Goal: Share content

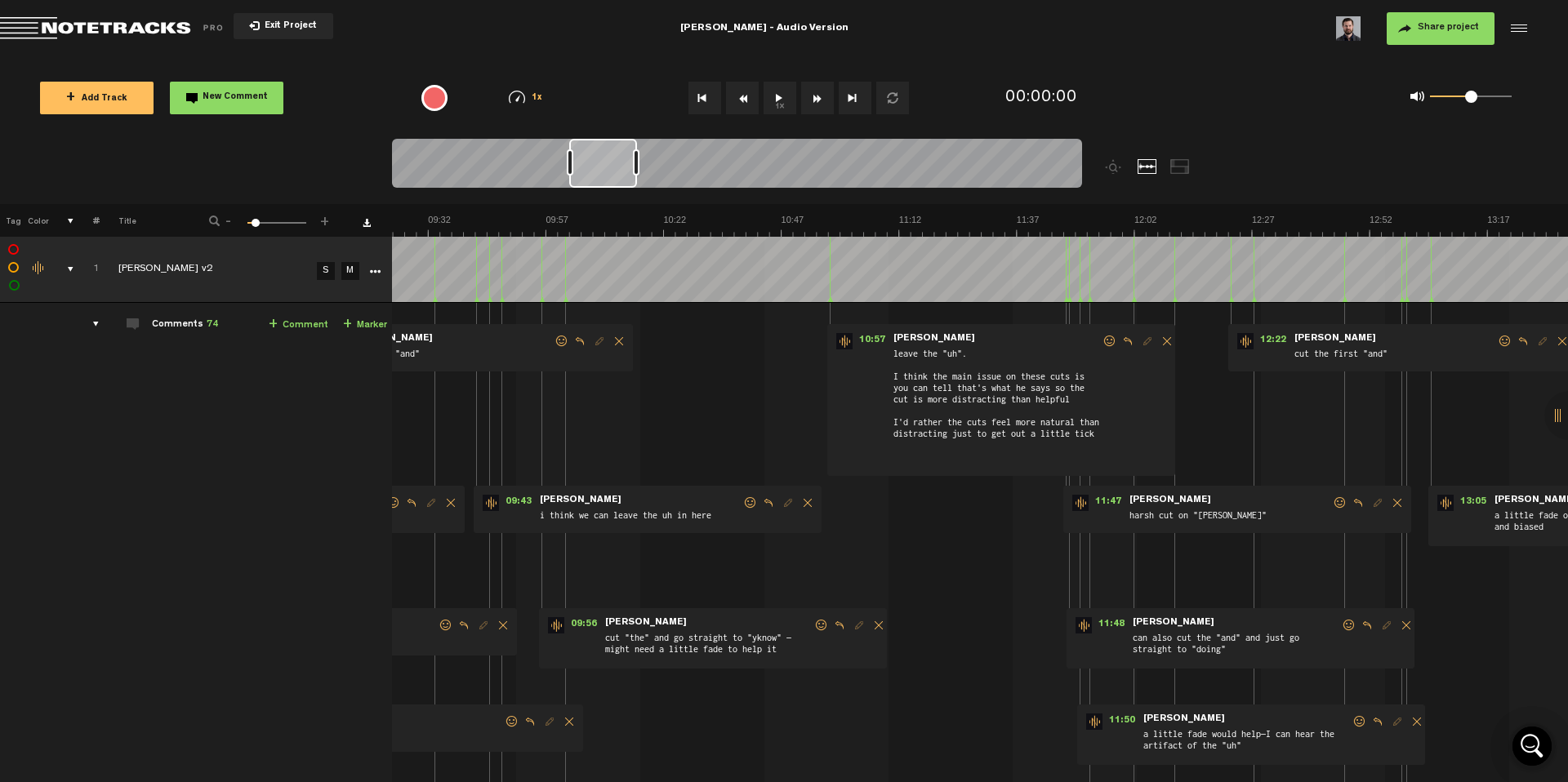
scroll to position [0, 2720]
drag, startPoint x: 523, startPoint y: 162, endPoint x: 615, endPoint y: 168, distance: 92.2
click at [615, 168] on div at bounding box center [603, 163] width 68 height 49
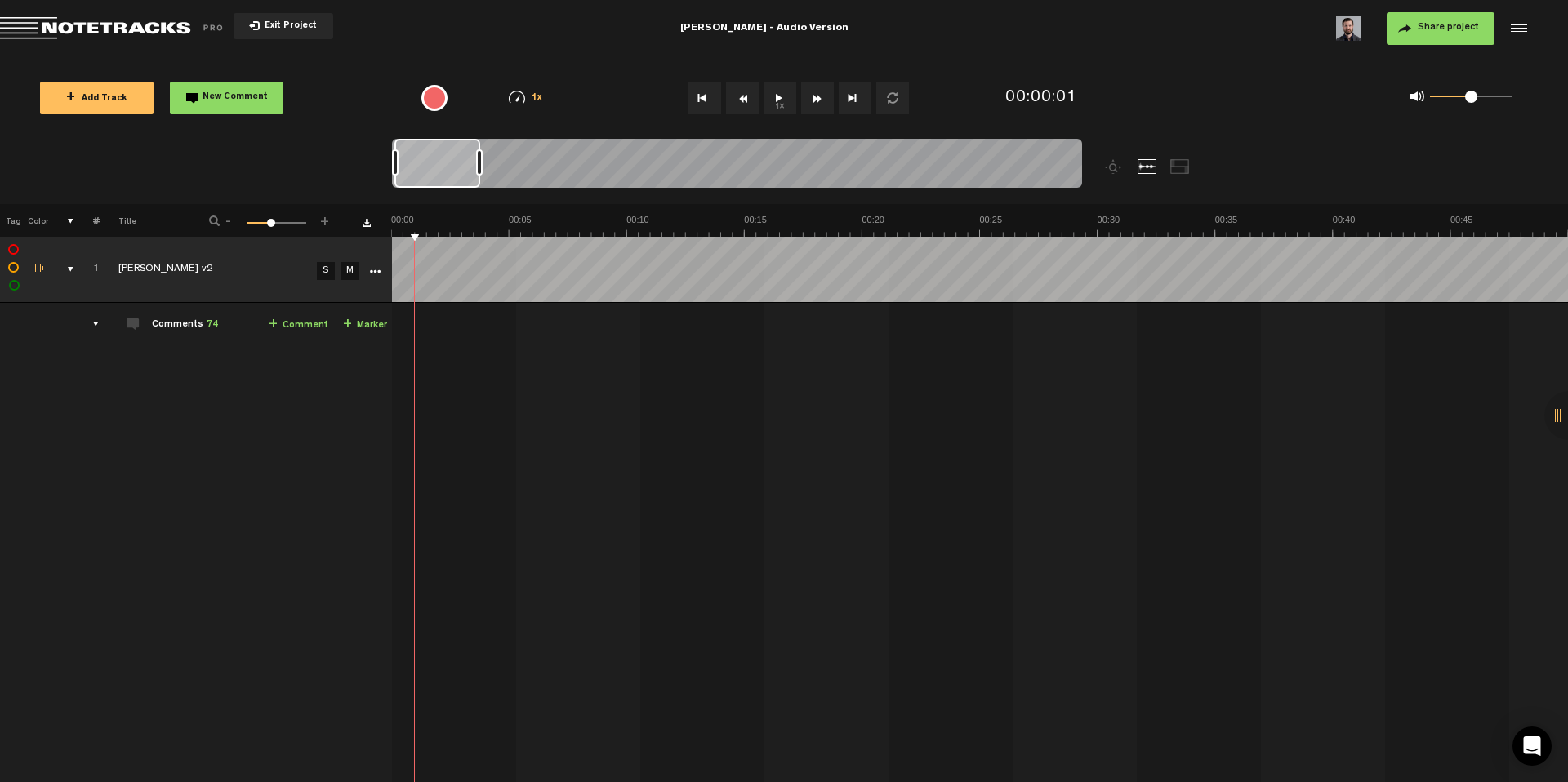
drag, startPoint x: 412, startPoint y: 169, endPoint x: 484, endPoint y: 163, distance: 72.2
click at [483, 163] on div at bounding box center [479, 163] width 7 height 26
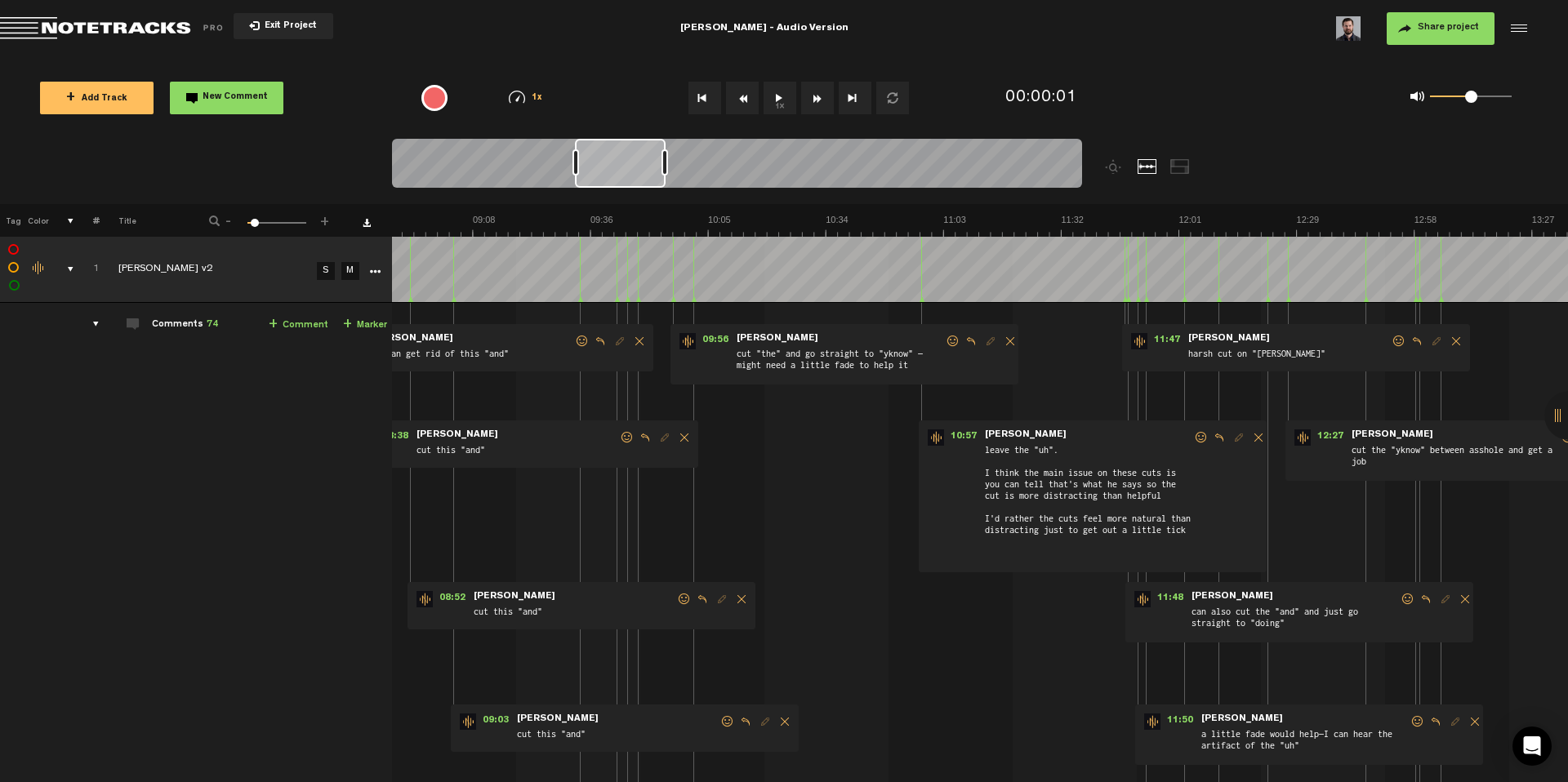
scroll to position [0, 2213]
drag, startPoint x: 438, startPoint y: 165, endPoint x: 624, endPoint y: 181, distance: 186.7
click at [624, 181] on div at bounding box center [621, 163] width 91 height 49
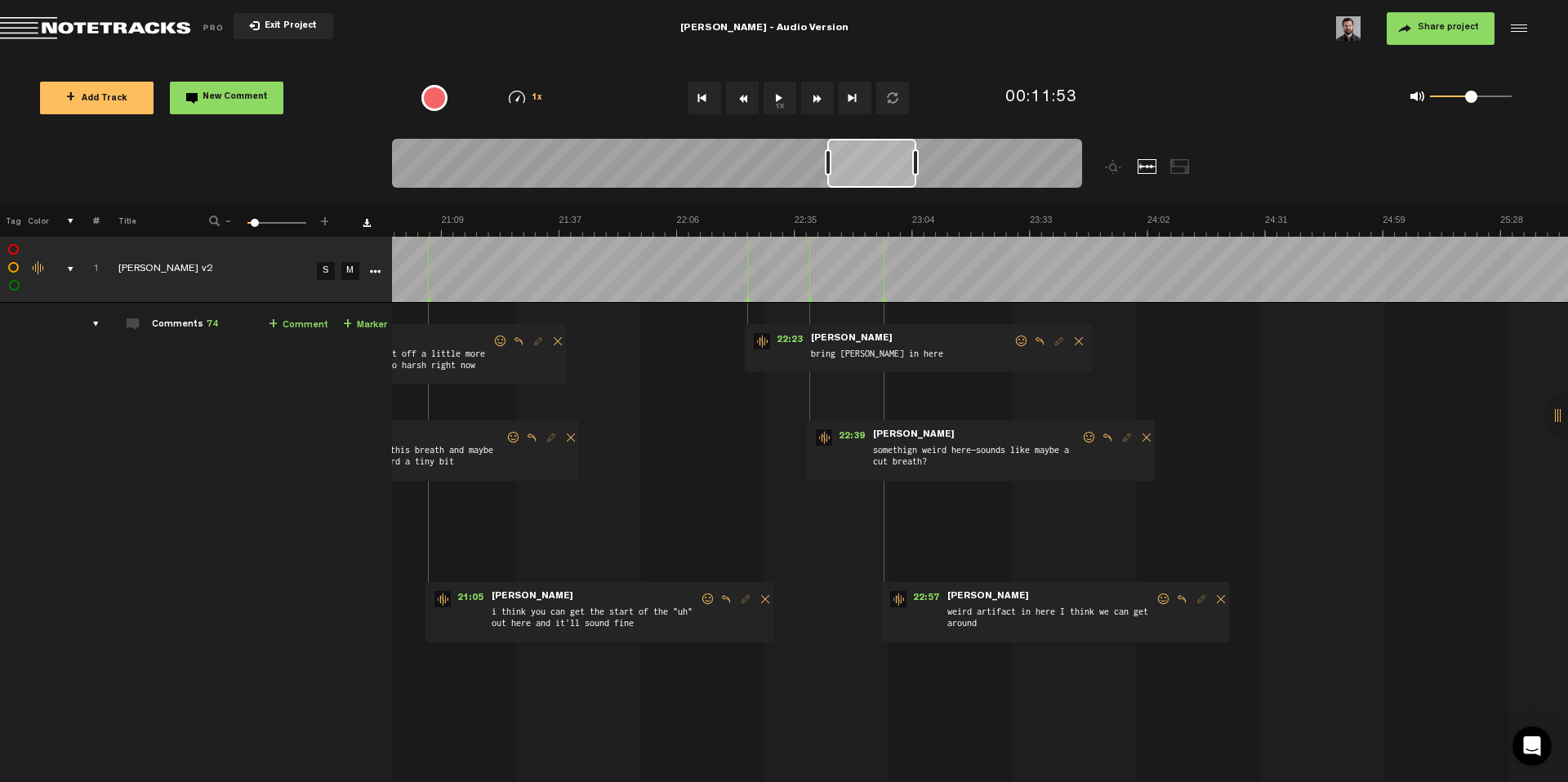
scroll to position [0, 5302]
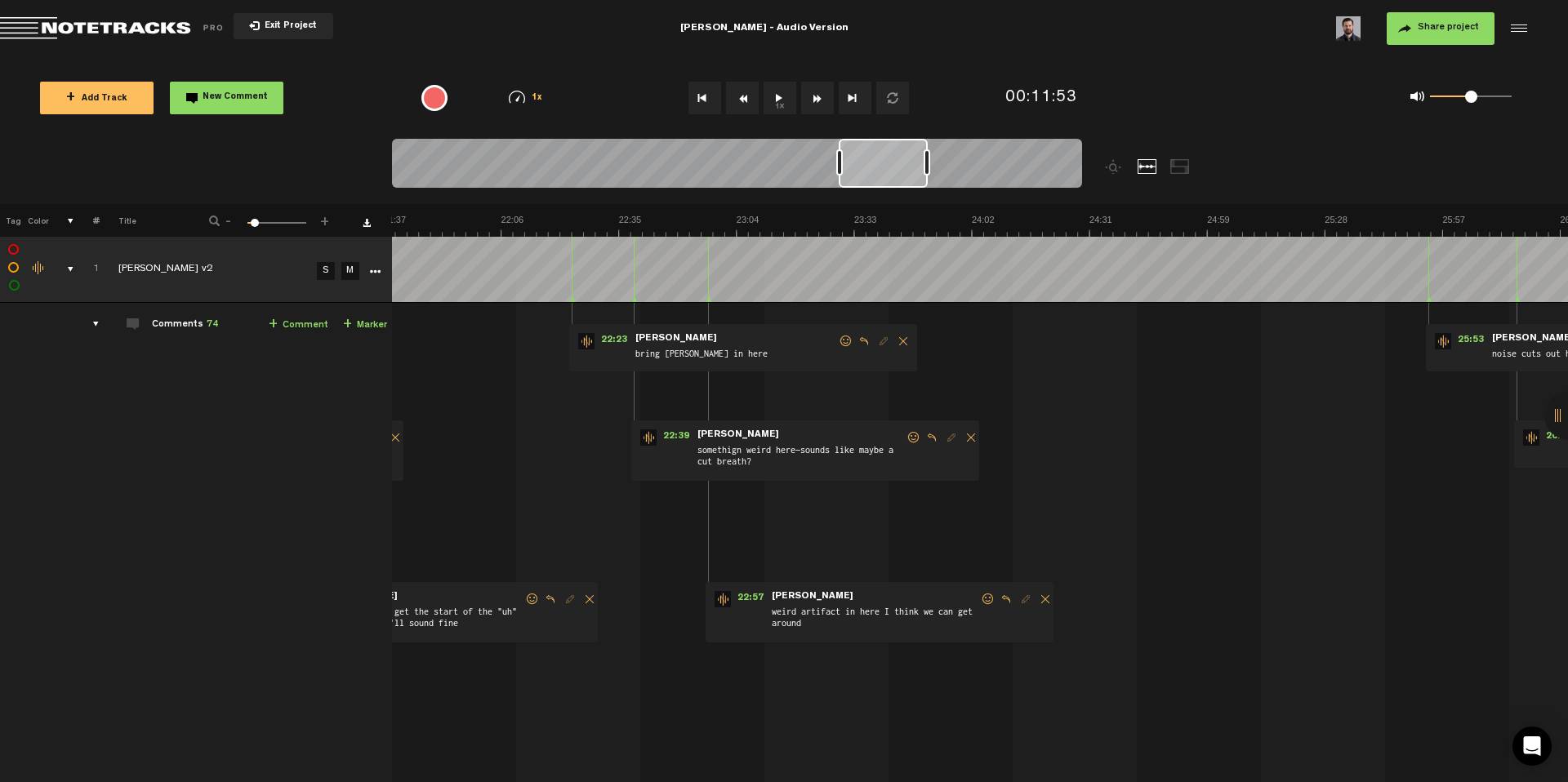
drag, startPoint x: 644, startPoint y: 163, endPoint x: 902, endPoint y: 195, distance: 260.0
click at [902, 195] on div at bounding box center [823, 171] width 862 height 65
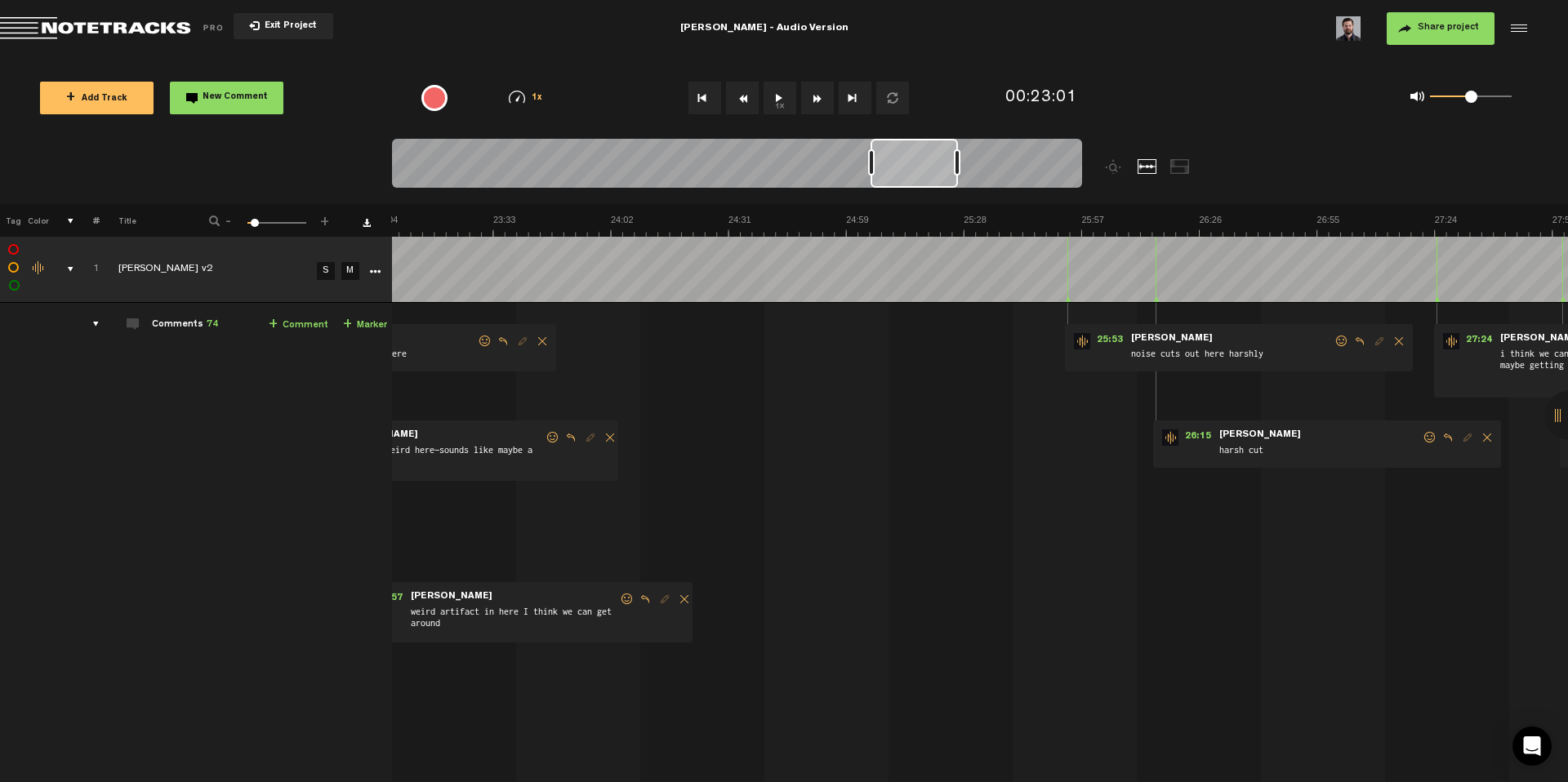
scroll to position [0, 6062]
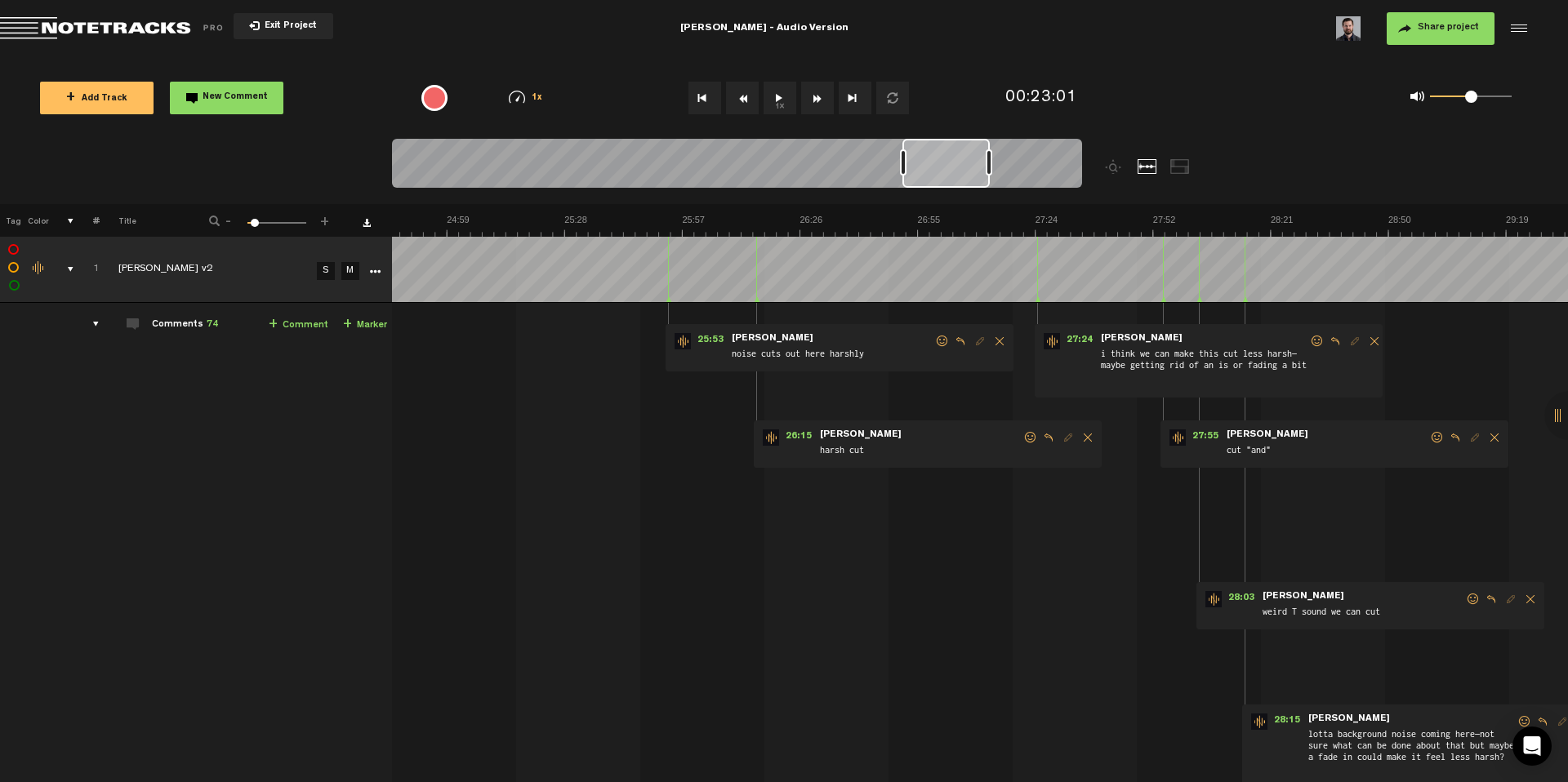
drag, startPoint x: 895, startPoint y: 165, endPoint x: 947, endPoint y: 163, distance: 52.0
click at [947, 163] on div at bounding box center [946, 163] width 87 height 49
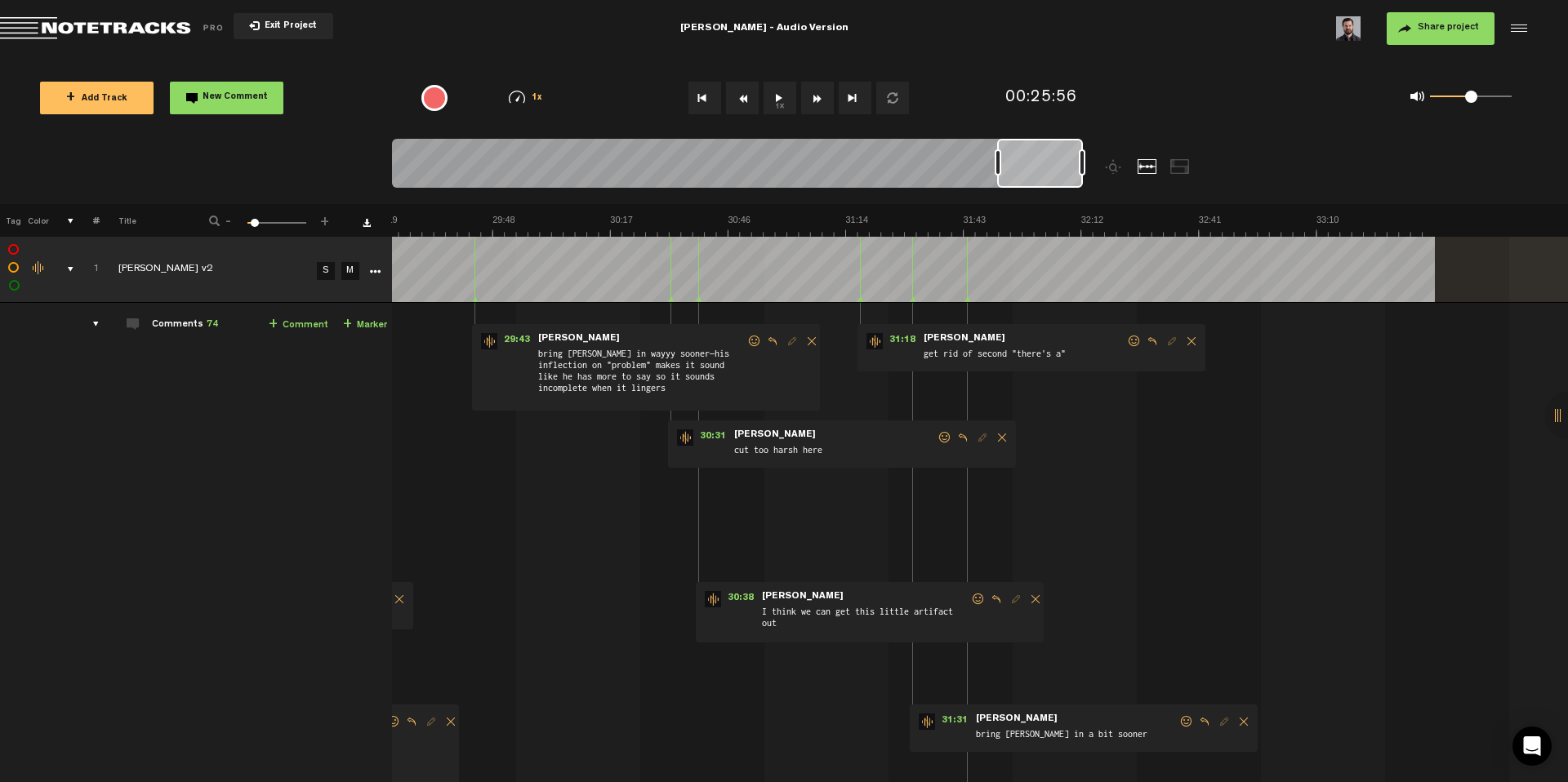
scroll to position [0, 7193]
drag, startPoint x: 944, startPoint y: 162, endPoint x: 1066, endPoint y: 172, distance: 122.4
click at [1066, 172] on div at bounding box center [1040, 163] width 86 height 49
click at [1433, 32] on span "Share project" at bounding box center [1448, 28] width 61 height 10
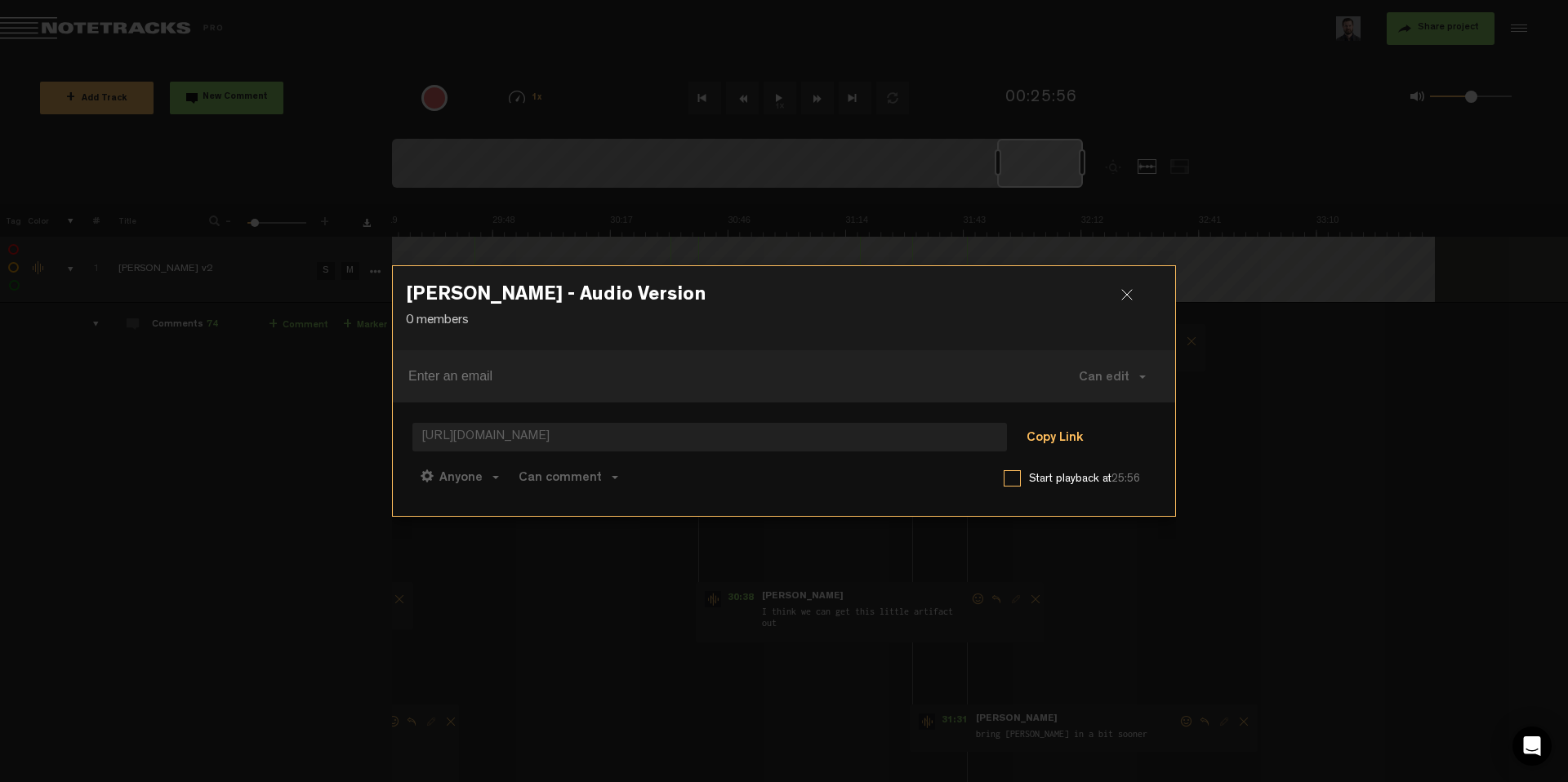
click at [1054, 434] on button "Copy Link" at bounding box center [1055, 439] width 89 height 33
click at [1129, 294] on div at bounding box center [1133, 301] width 25 height 25
